Goal: Find specific page/section: Find specific page/section

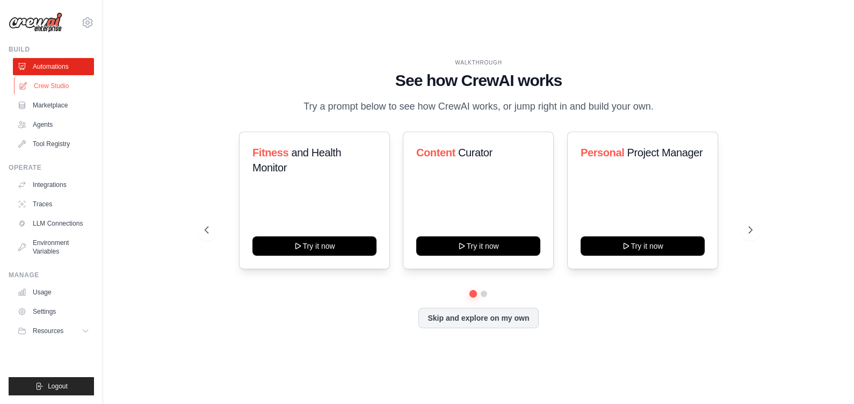
click at [47, 81] on link "Crew Studio" at bounding box center [54, 85] width 81 height 17
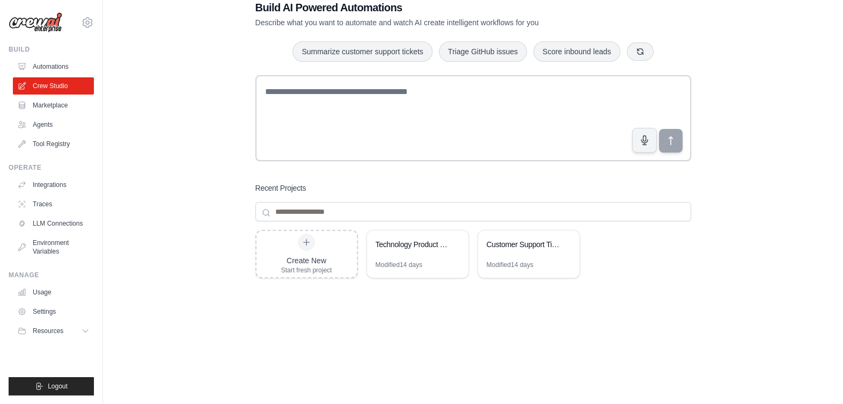
scroll to position [53, 0]
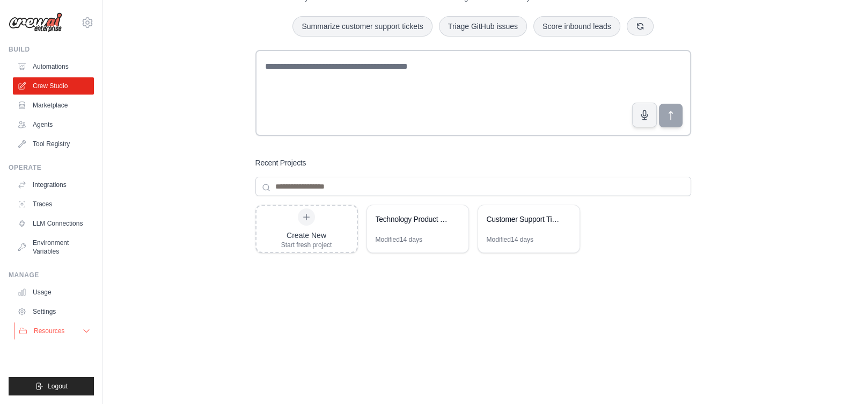
click at [82, 332] on icon at bounding box center [86, 330] width 9 height 9
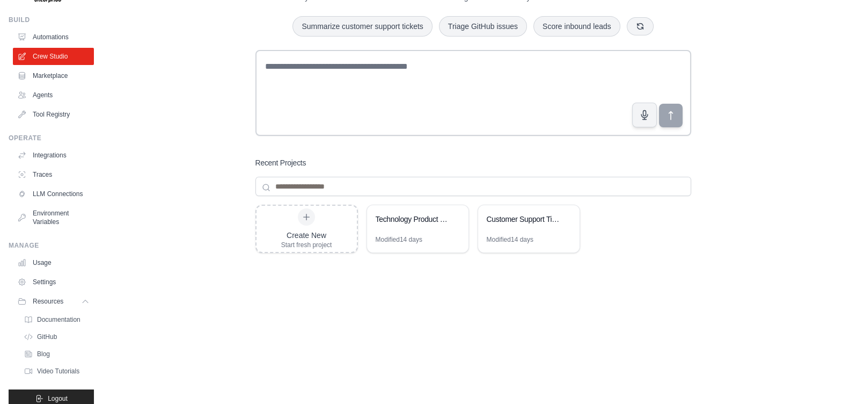
scroll to position [32, 0]
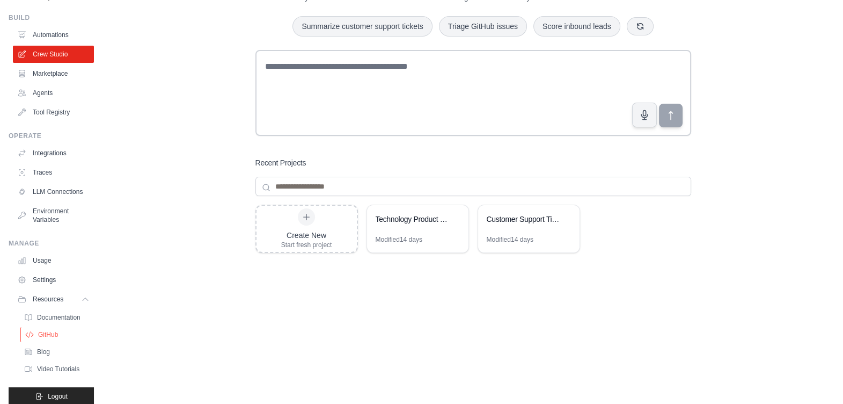
click at [48, 339] on span "GitHub" at bounding box center [48, 334] width 20 height 9
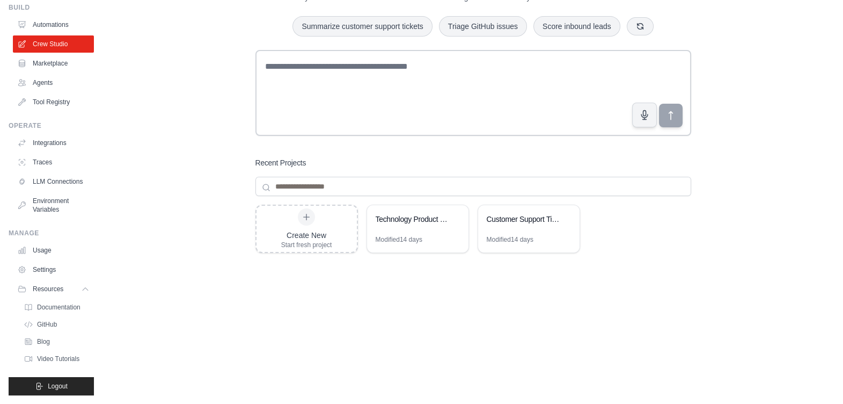
click at [126, 188] on div "Build AI Powered Automations Describe what you want to automate and watch AI cr…" at bounding box center [473, 176] width 706 height 436
